Goal: Check status: Check status

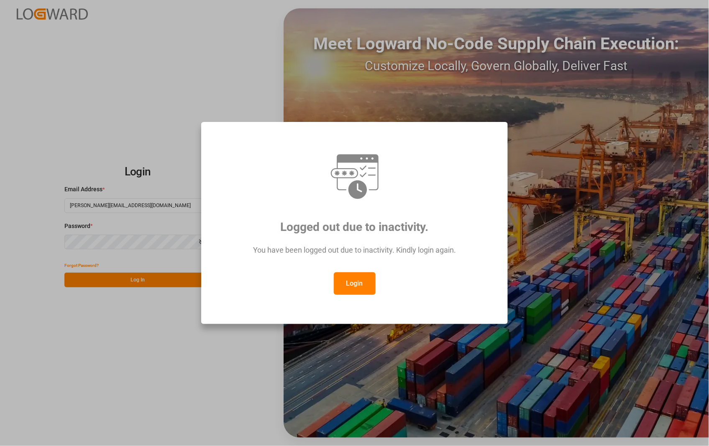
drag, startPoint x: 361, startPoint y: 282, endPoint x: 285, endPoint y: 283, distance: 76.1
click at [360, 282] on button "Login" at bounding box center [355, 284] width 42 height 23
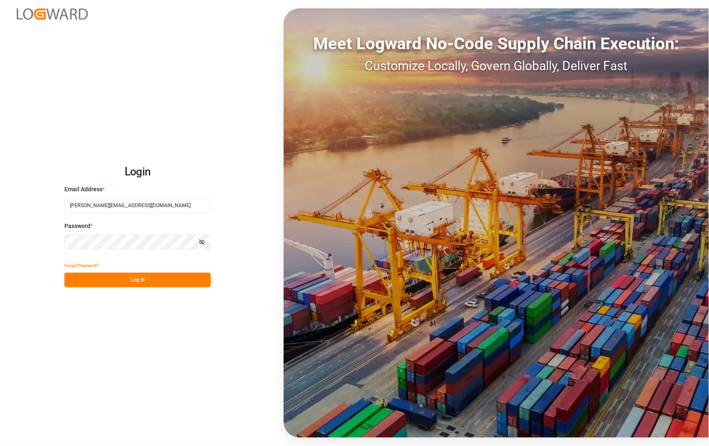
click at [135, 279] on button "Log In" at bounding box center [137, 280] width 146 height 15
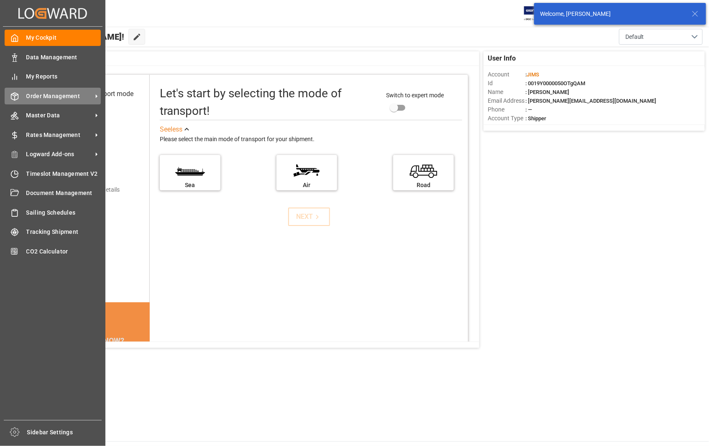
click at [48, 96] on span "Order Management" at bounding box center [59, 96] width 66 height 9
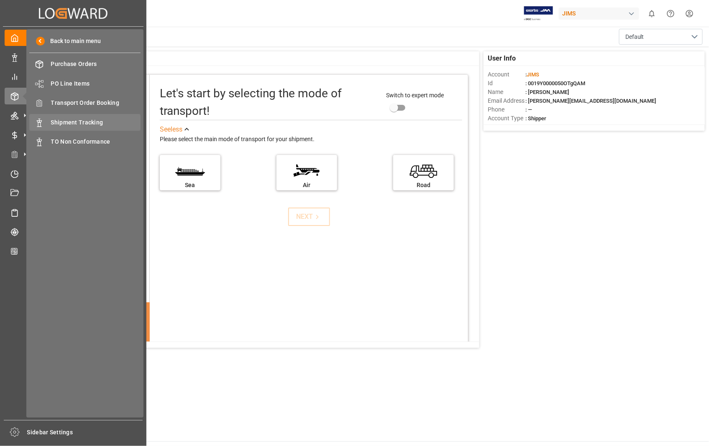
click at [87, 122] on span "Shipment Tracking" at bounding box center [96, 122] width 90 height 9
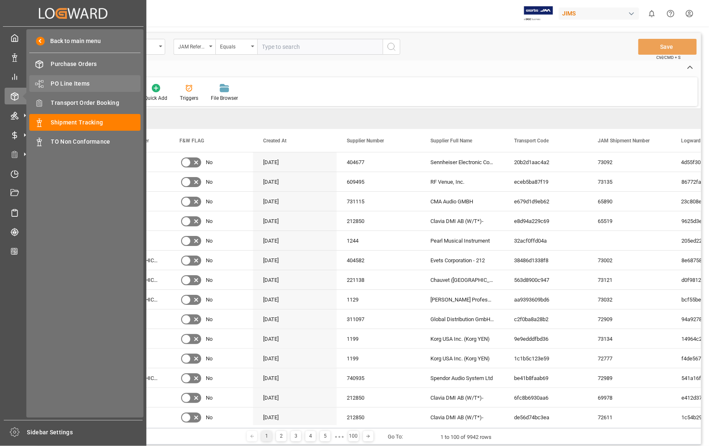
click at [76, 79] on span "PO Line Items" at bounding box center [96, 83] width 90 height 9
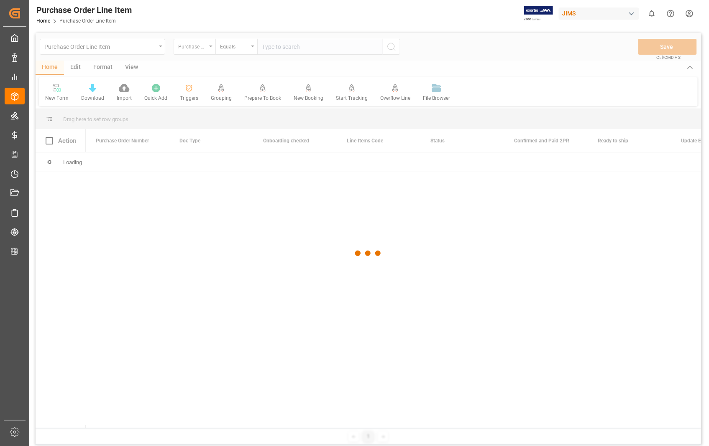
click at [316, 47] on div at bounding box center [368, 253] width 665 height 441
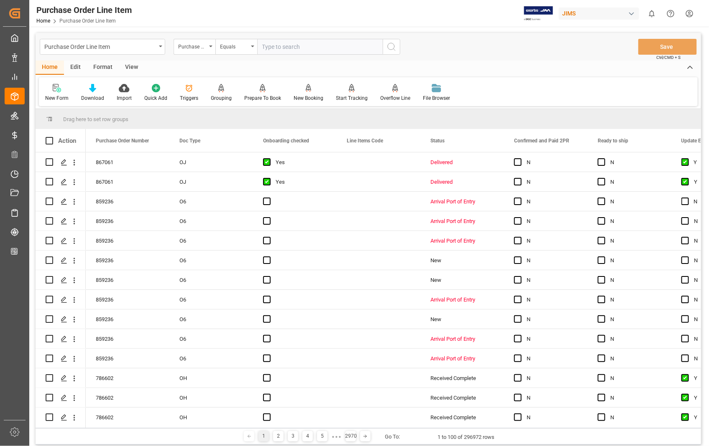
click at [310, 47] on input "text" at bounding box center [319, 47] width 125 height 16
type input "772828"
click at [393, 48] on icon "search button" at bounding box center [391, 47] width 10 height 10
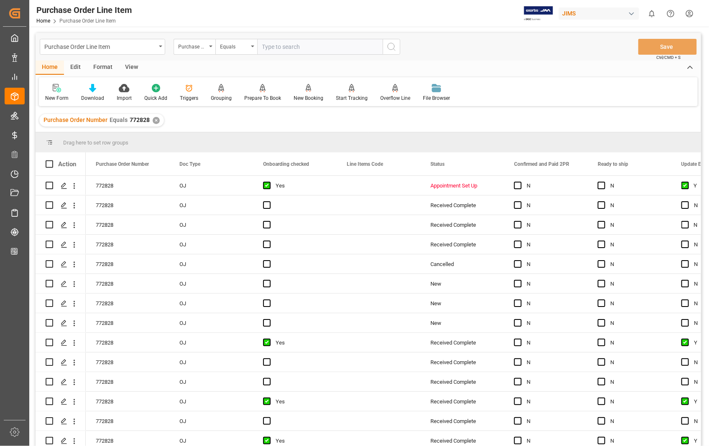
click at [132, 67] on div "View" at bounding box center [132, 68] width 26 height 14
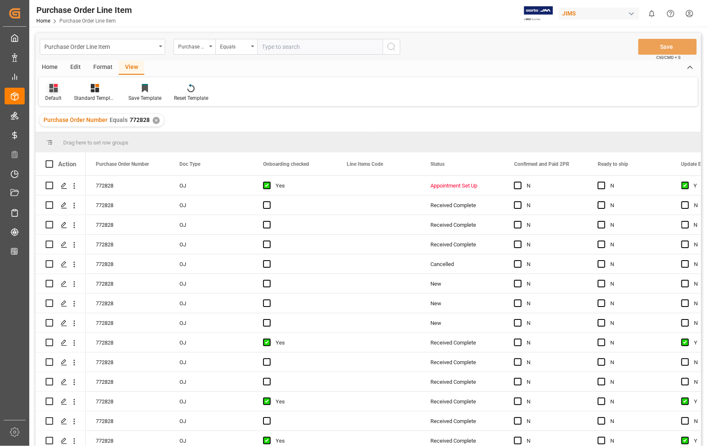
click at [49, 97] on div "Default" at bounding box center [53, 98] width 16 height 8
click at [61, 134] on div "Sophia setting." at bounding box center [85, 135] width 73 height 9
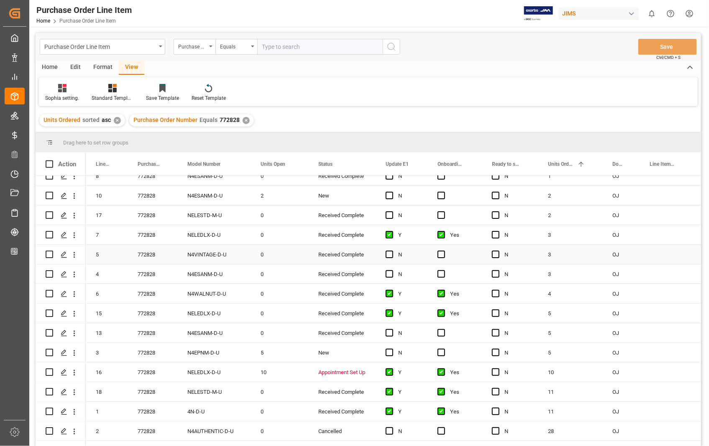
scroll to position [82, 0]
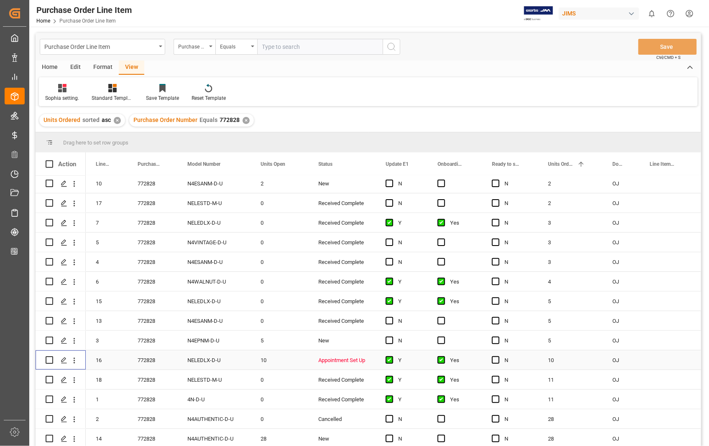
click at [46, 357] on input "Press Space to toggle row selection (unchecked)" at bounding box center [50, 361] width 8 height 8
checkbox input "true"
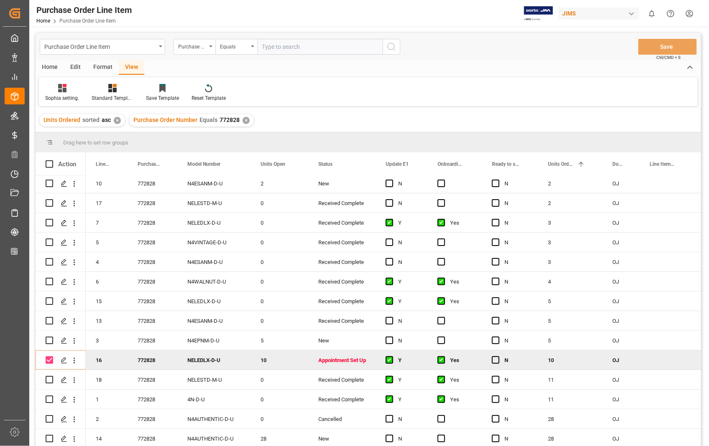
click at [51, 68] on div "Home" at bounding box center [50, 68] width 28 height 14
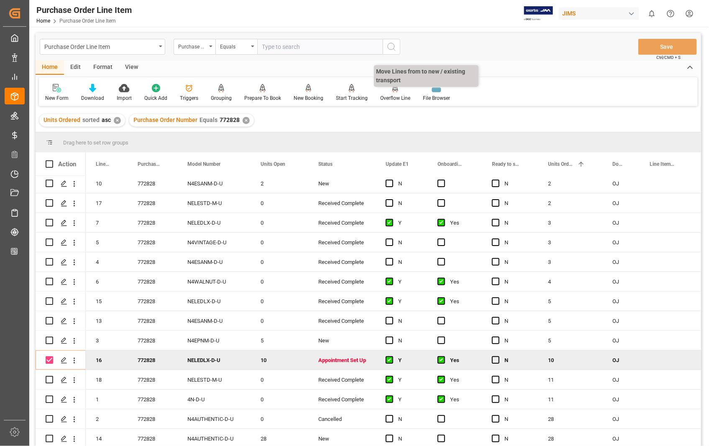
click at [392, 89] on icon at bounding box center [395, 88] width 6 height 8
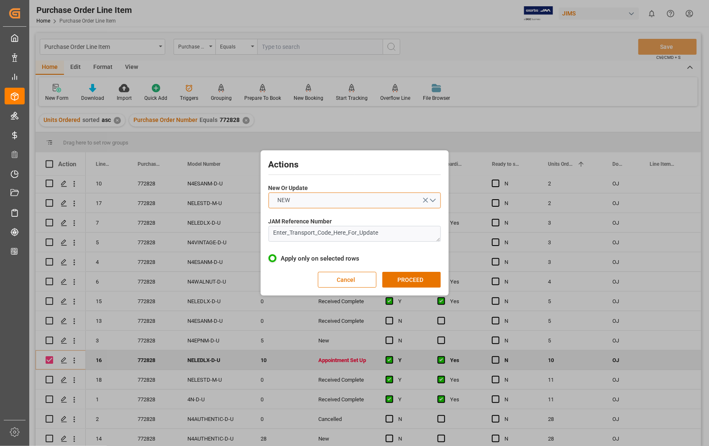
click at [432, 201] on button "NEW" at bounding box center [354, 201] width 172 height 16
click at [285, 215] on div "UPDATE" at bounding box center [354, 221] width 171 height 18
drag, startPoint x: 387, startPoint y: 236, endPoint x: 242, endPoint y: 230, distance: 145.2
click at [242, 230] on div "Actions New Or Update UPDATE JAM Reference Number Enter_Transport_Code_Here_For…" at bounding box center [354, 223] width 709 height 446
type textarea "22-11178-US"
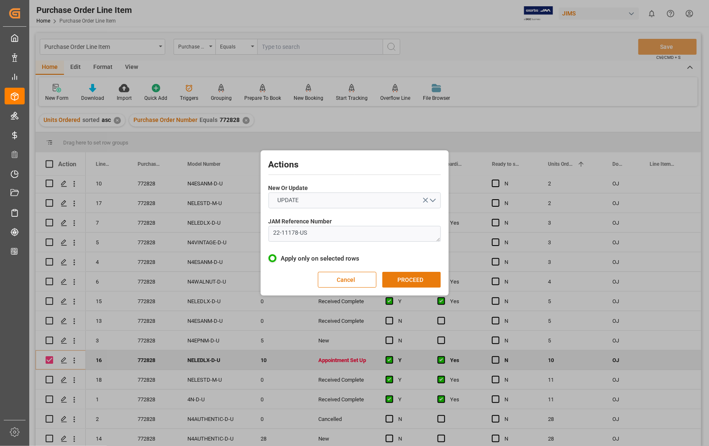
click at [406, 286] on button "PROCEED" at bounding box center [411, 280] width 59 height 16
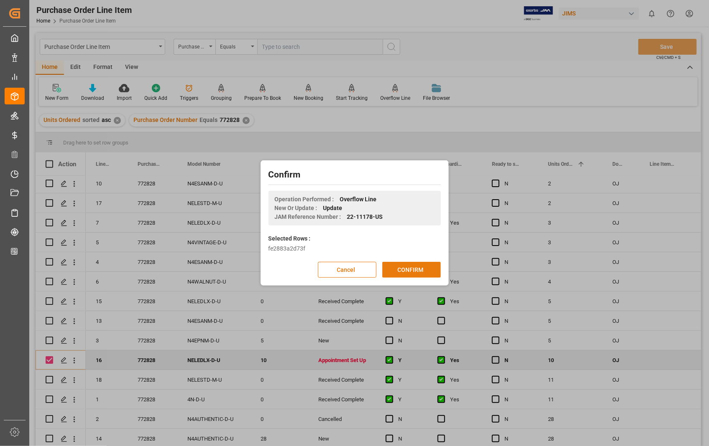
click at [410, 268] on button "CONFIRM" at bounding box center [411, 270] width 59 height 16
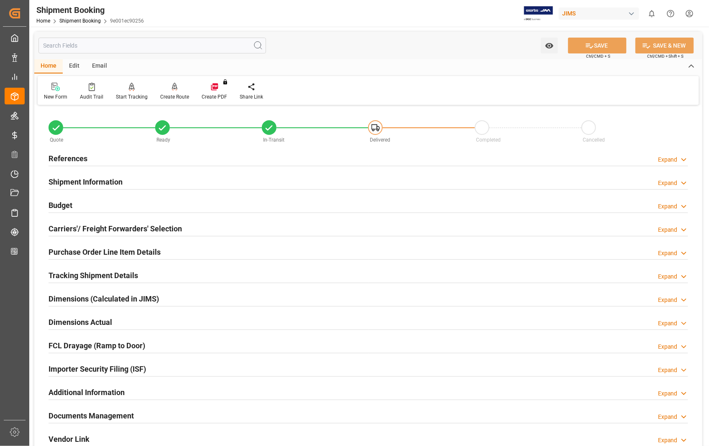
click at [103, 232] on h2 "Carriers'/ Freight Forwarders' Selection" at bounding box center [114, 228] width 133 height 11
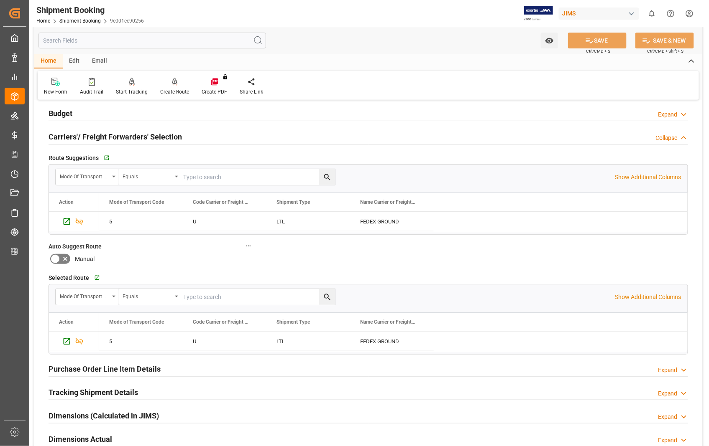
scroll to position [93, 0]
click at [94, 138] on h2 "Carriers'/ Freight Forwarders' Selection" at bounding box center [114, 135] width 133 height 11
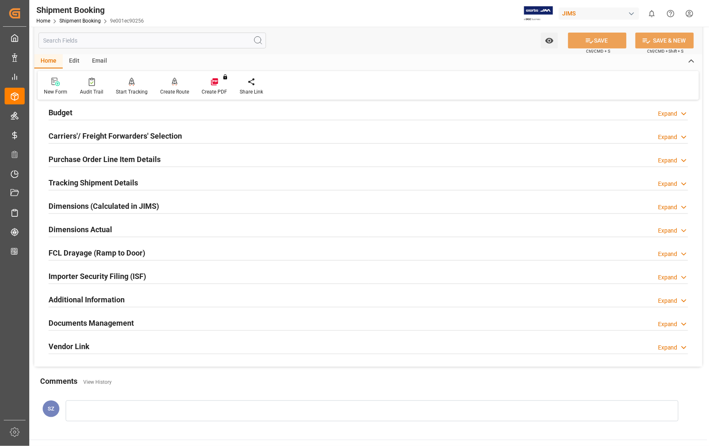
click at [94, 157] on h2 "Purchase Order Line Item Details" at bounding box center [104, 159] width 112 height 11
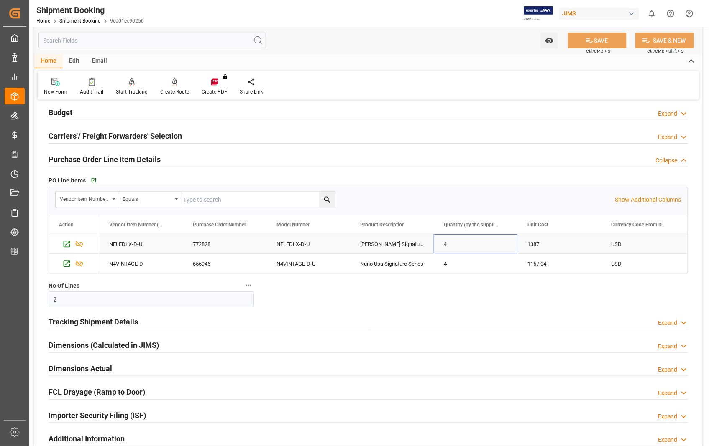
click at [446, 244] on div "4" at bounding box center [476, 244] width 84 height 19
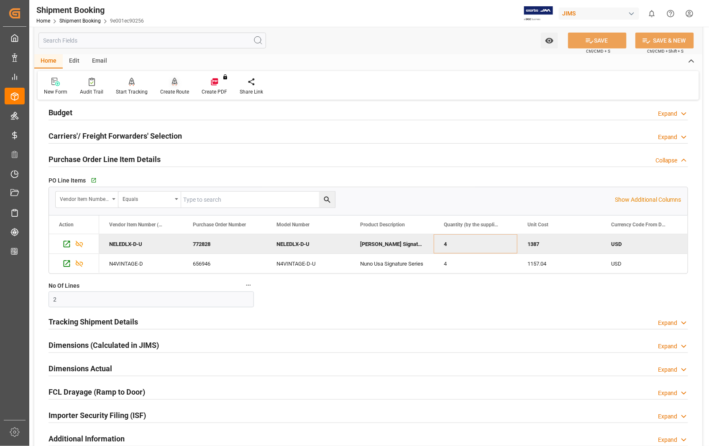
click at [174, 89] on div "Create Route" at bounding box center [174, 92] width 29 height 8
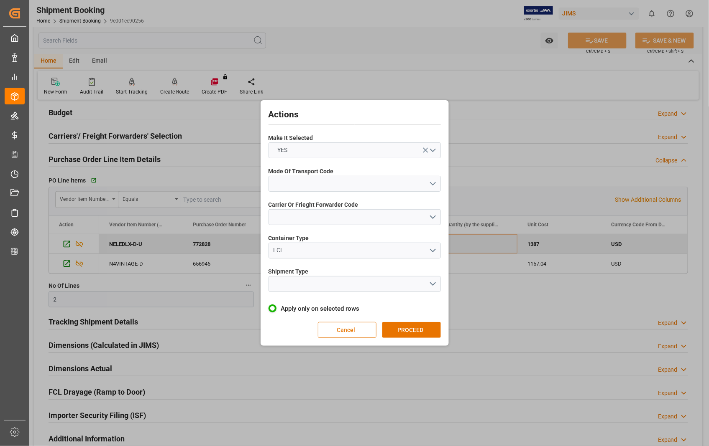
click at [335, 334] on button "Cancel" at bounding box center [347, 330] width 59 height 16
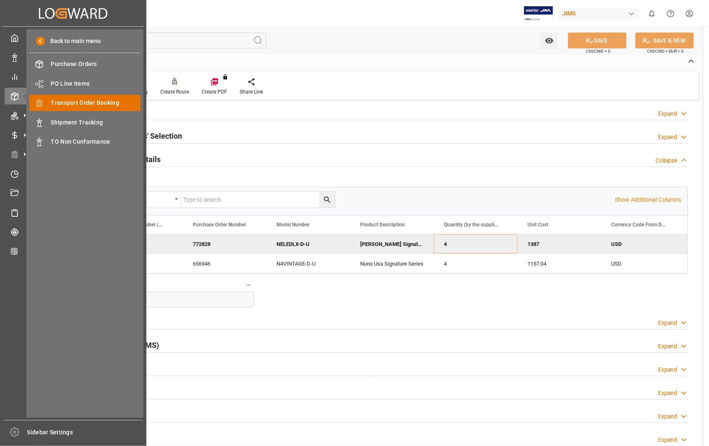
click at [102, 100] on span "Transport Order Booking" at bounding box center [96, 103] width 90 height 9
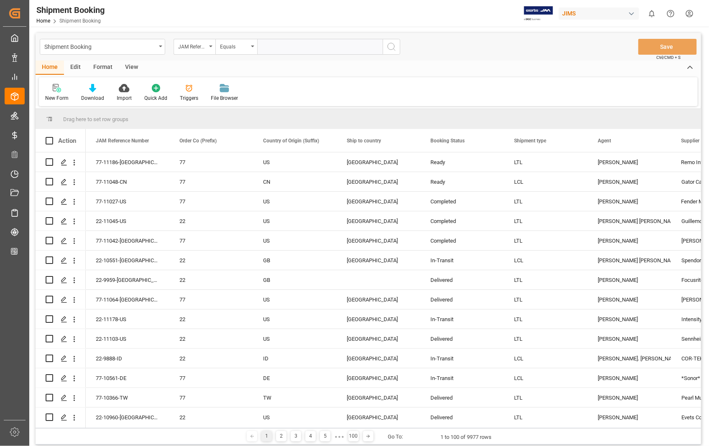
click at [291, 44] on input "text" at bounding box center [319, 47] width 125 height 16
paste input "22-11187-US"
type input "22-11187-US"
click at [391, 46] on icon "search button" at bounding box center [391, 47] width 10 height 10
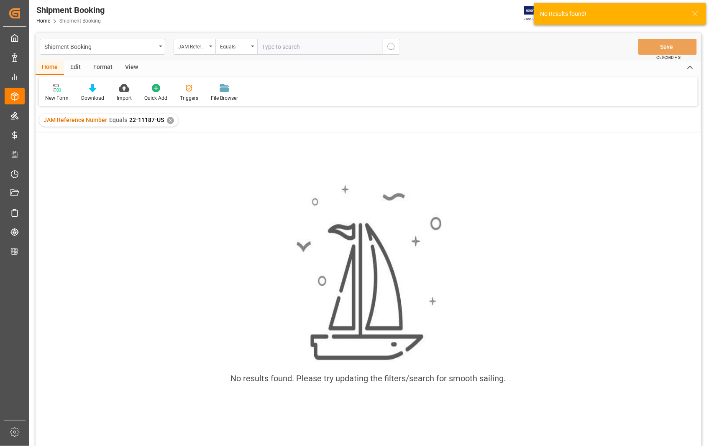
click at [169, 119] on div "✕" at bounding box center [170, 120] width 7 height 7
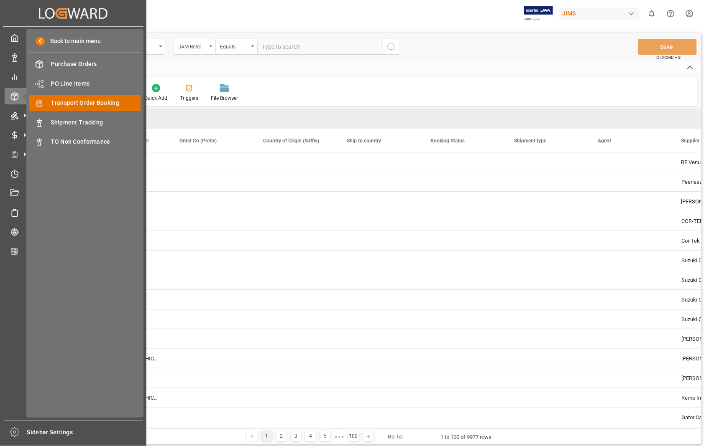
click at [87, 105] on span "Transport Order Booking" at bounding box center [96, 103] width 90 height 9
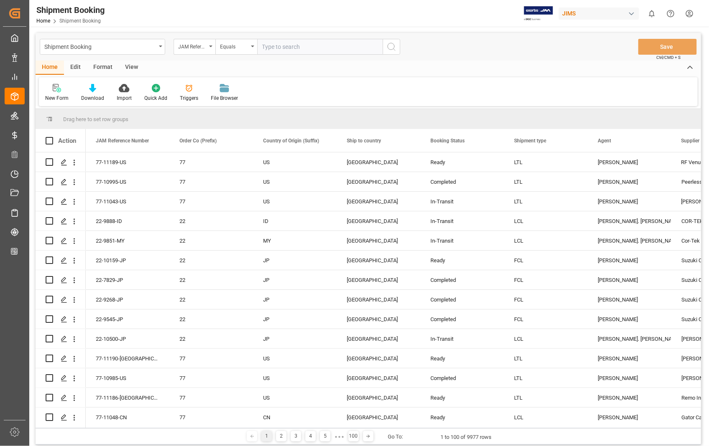
click at [326, 43] on input "text" at bounding box center [319, 47] width 125 height 16
paste input "22-11187-US"
type input "22-11187-US"
click at [390, 43] on icon "search button" at bounding box center [391, 47] width 10 height 10
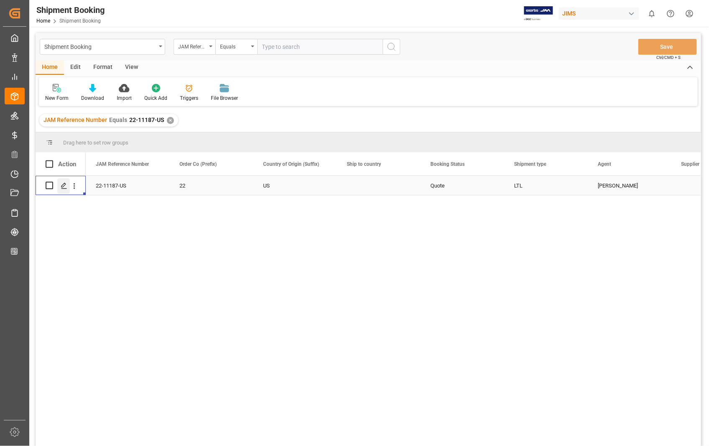
click at [64, 185] on polygon "Press SPACE to select this row." at bounding box center [63, 185] width 4 height 4
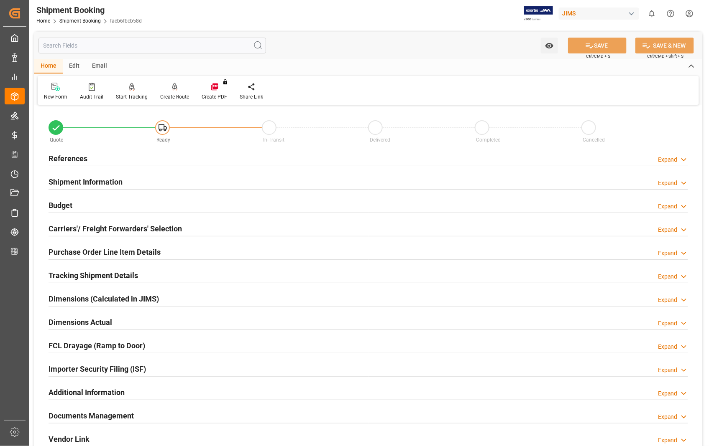
type input "30-09-2025"
click at [68, 157] on h2 "References" at bounding box center [67, 158] width 39 height 11
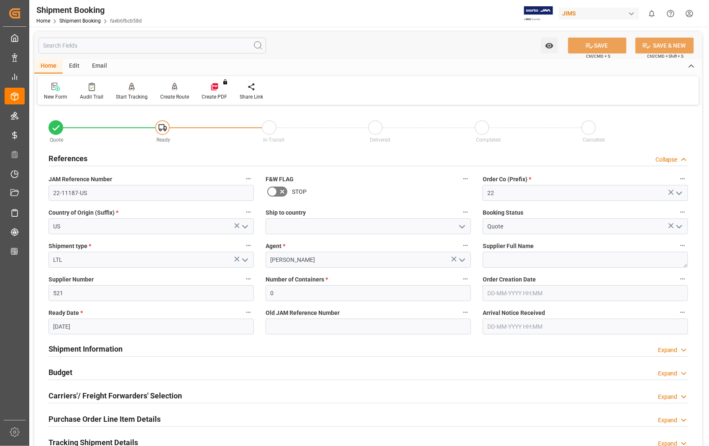
click at [68, 157] on h2 "References" at bounding box center [67, 158] width 39 height 11
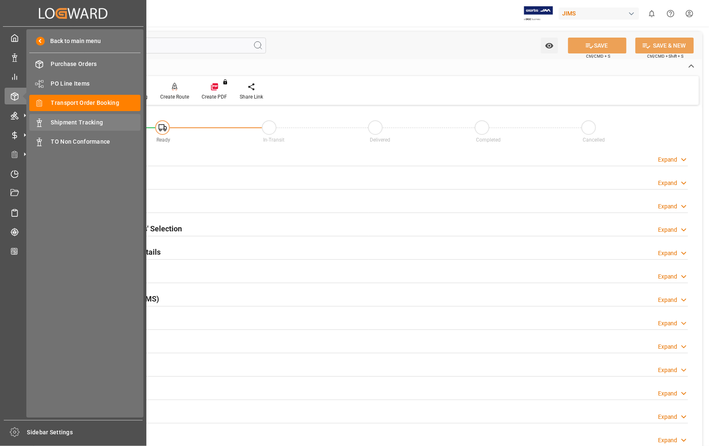
click at [70, 126] on span "Shipment Tracking" at bounding box center [96, 122] width 90 height 9
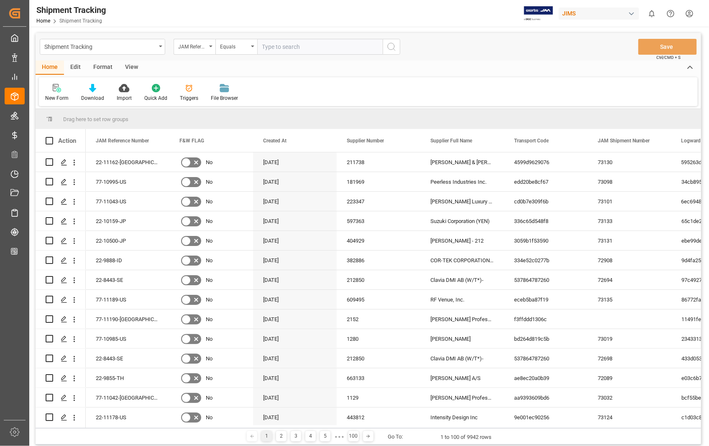
click at [329, 44] on input "text" at bounding box center [319, 47] width 125 height 16
paste input "22-11187-US"
type input "22-11187-US"
click at [392, 46] on icon "search button" at bounding box center [391, 47] width 10 height 10
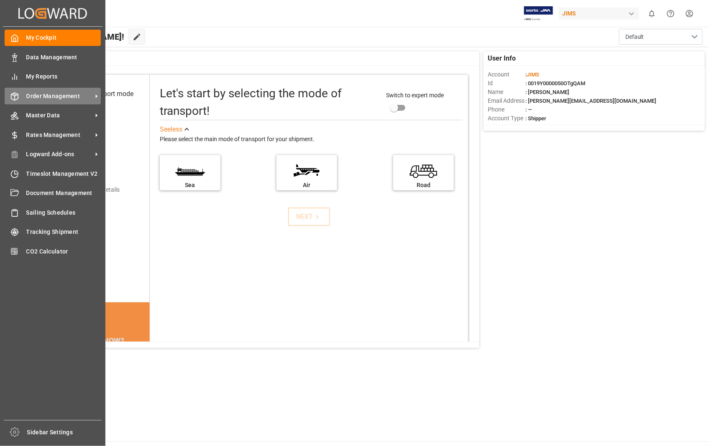
click at [71, 94] on span "Order Management" at bounding box center [59, 96] width 66 height 9
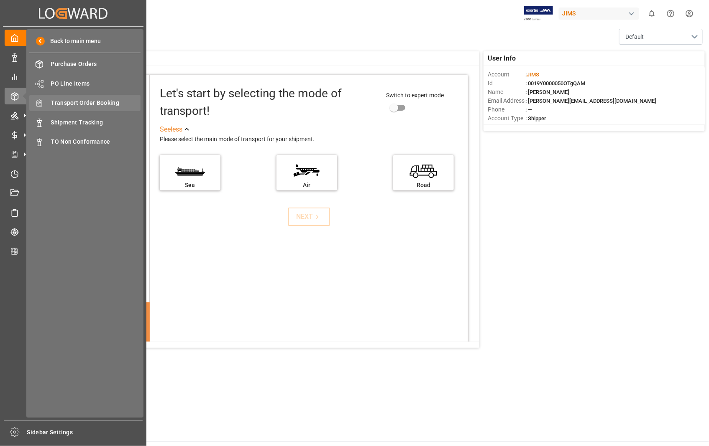
click at [106, 105] on span "Transport Order Booking" at bounding box center [96, 103] width 90 height 9
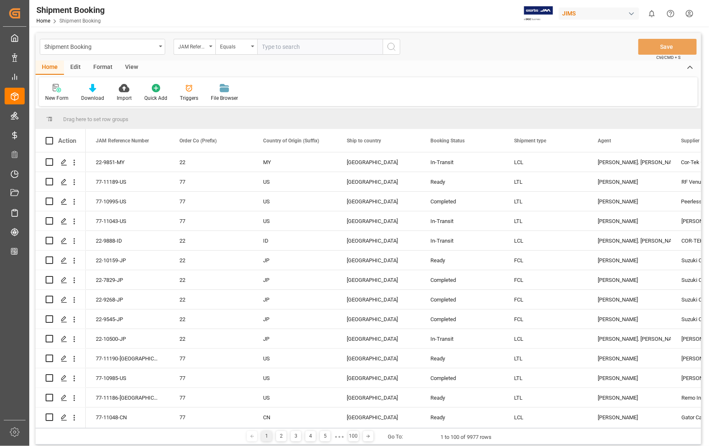
click at [312, 45] on input "text" at bounding box center [319, 47] width 125 height 16
type input "22-11187-US"
click at [392, 47] on icon "search button" at bounding box center [391, 47] width 10 height 10
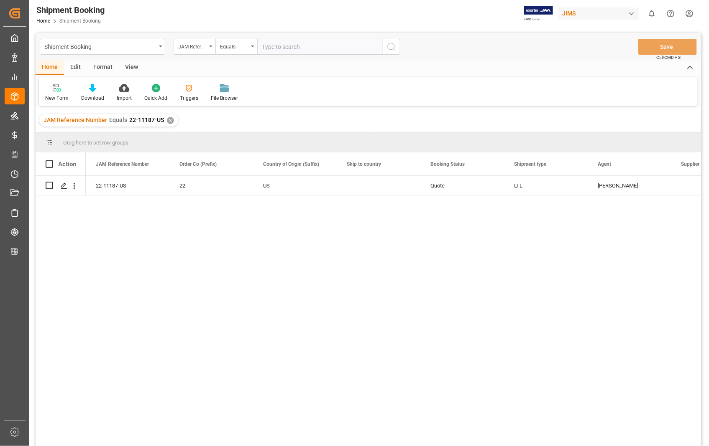
click at [336, 43] on input "text" at bounding box center [319, 47] width 125 height 16
paste input "22-11178-US"
type input "22-11178-US"
click at [391, 48] on icon "search button" at bounding box center [391, 47] width 10 height 10
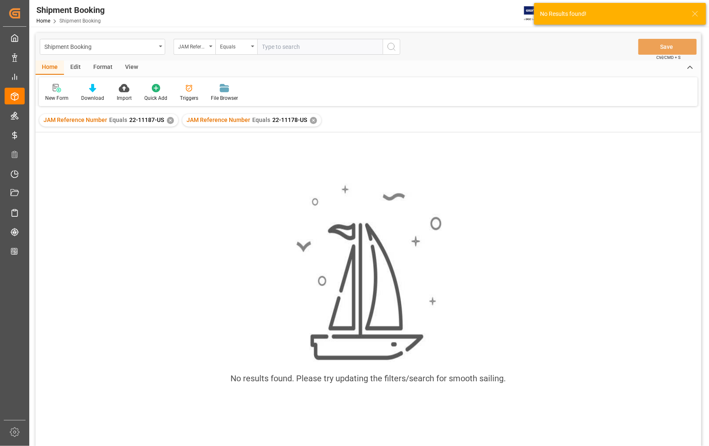
click at [167, 120] on div "✕" at bounding box center [170, 120] width 7 height 7
